Goal: Information Seeking & Learning: Learn about a topic

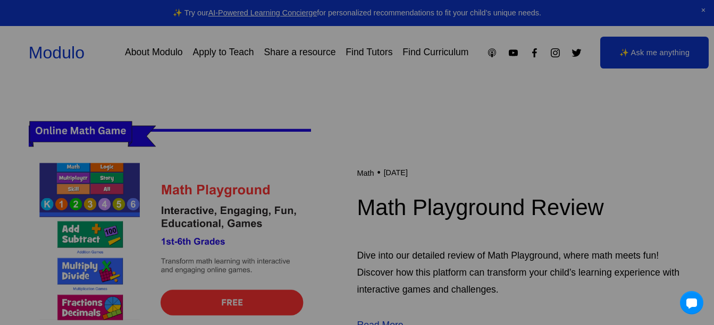
scroll to position [276, 0]
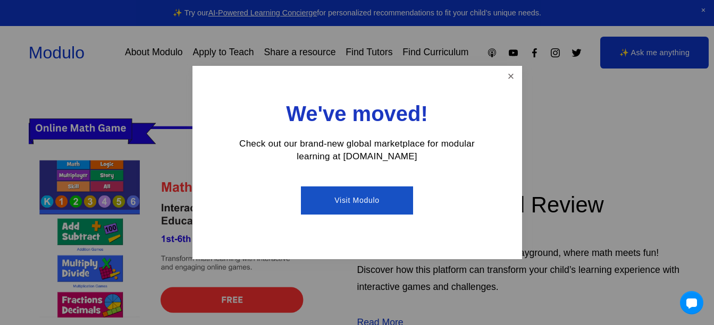
click at [500, 86] on div "We've moved! Check out our brand-new global marketplace for modular learning at…" at bounding box center [356, 163] width 329 height 194
click at [508, 81] on link "Close" at bounding box center [510, 76] width 19 height 19
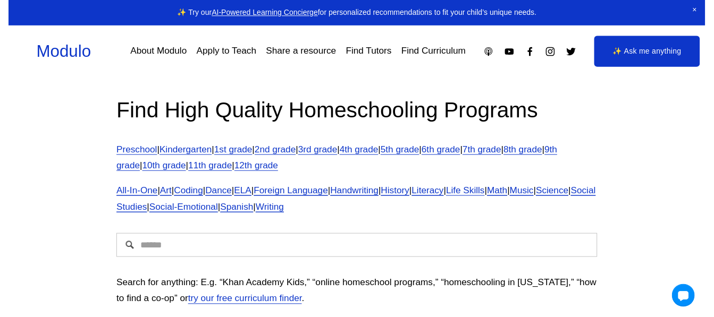
scroll to position [4, 0]
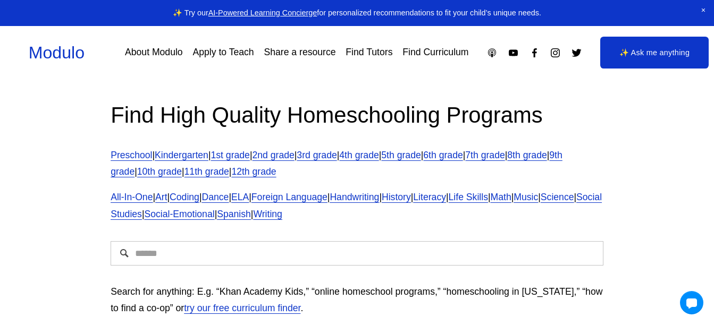
click at [308, 252] on input "Search" at bounding box center [357, 253] width 493 height 24
type input "**********"
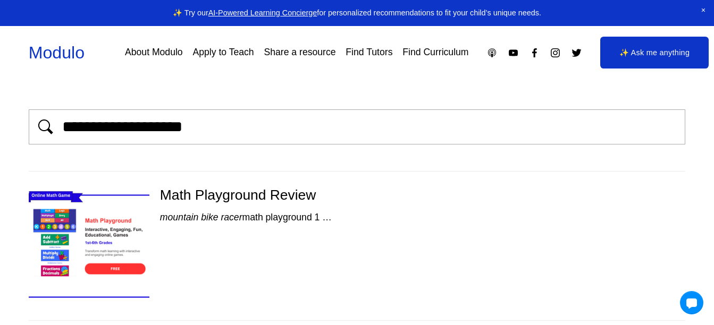
scroll to position [98, 0]
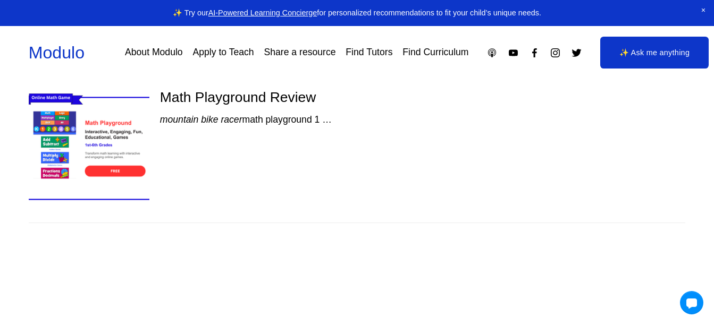
click at [126, 167] on img at bounding box center [88, 148] width 143 height 121
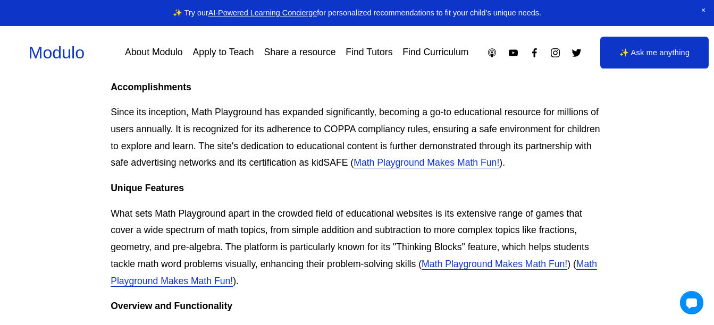
scroll to position [525, 0]
